Goal: Task Accomplishment & Management: Manage account settings

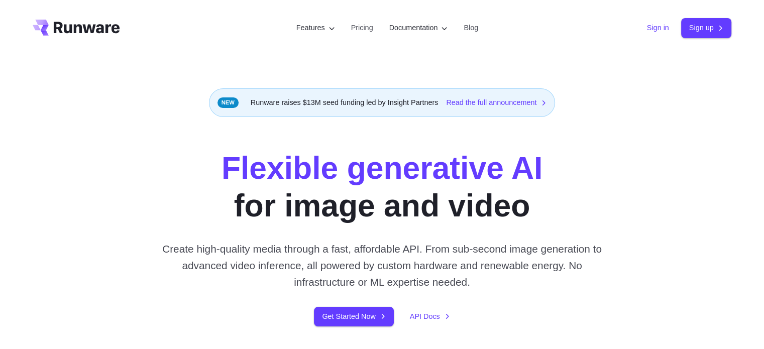
click at [653, 28] on link "Sign in" at bounding box center [658, 28] width 22 height 12
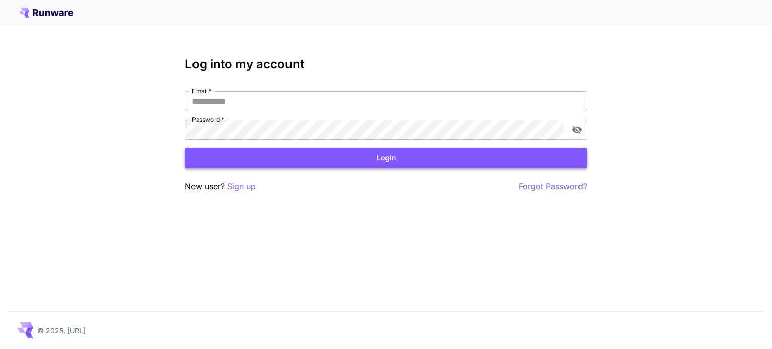
type input "**********"
click at [396, 162] on button "Login" at bounding box center [386, 158] width 402 height 21
